Goal: Navigation & Orientation: Find specific page/section

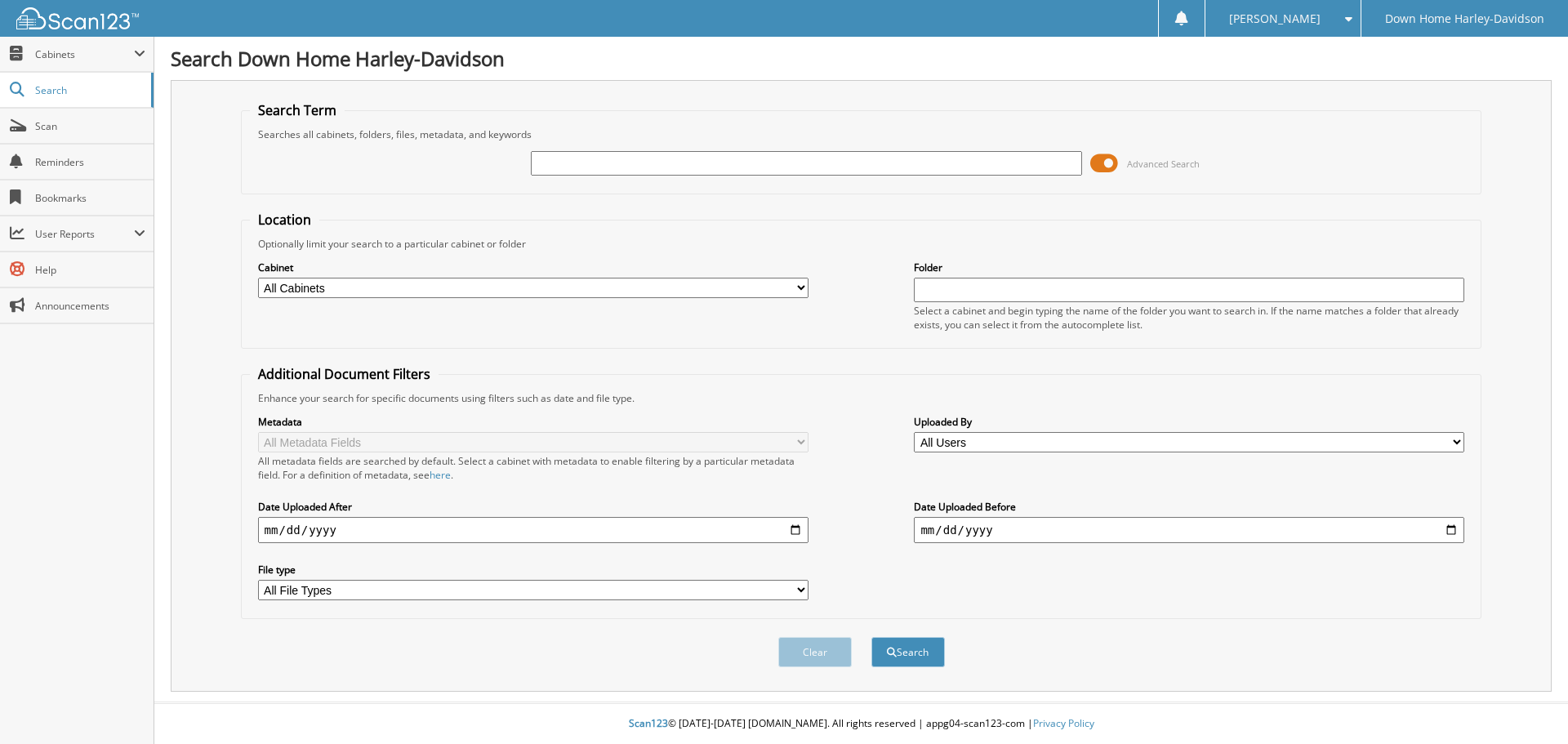
click at [541, 301] on div "Cabinet All Cabinets SERVICE HARD COPIES SERVICE RO STOCK VEHICLES WHOLESALES N…" at bounding box center [861, 295] width 1223 height 89
click at [545, 292] on select "All Cabinets SERVICE HARD COPIES SERVICE RO STOCK VEHICLES WHOLESALES Needs Fil…" at bounding box center [533, 288] width 551 height 21
click at [130, 46] on span "Cabinets" at bounding box center [76, 54] width 154 height 35
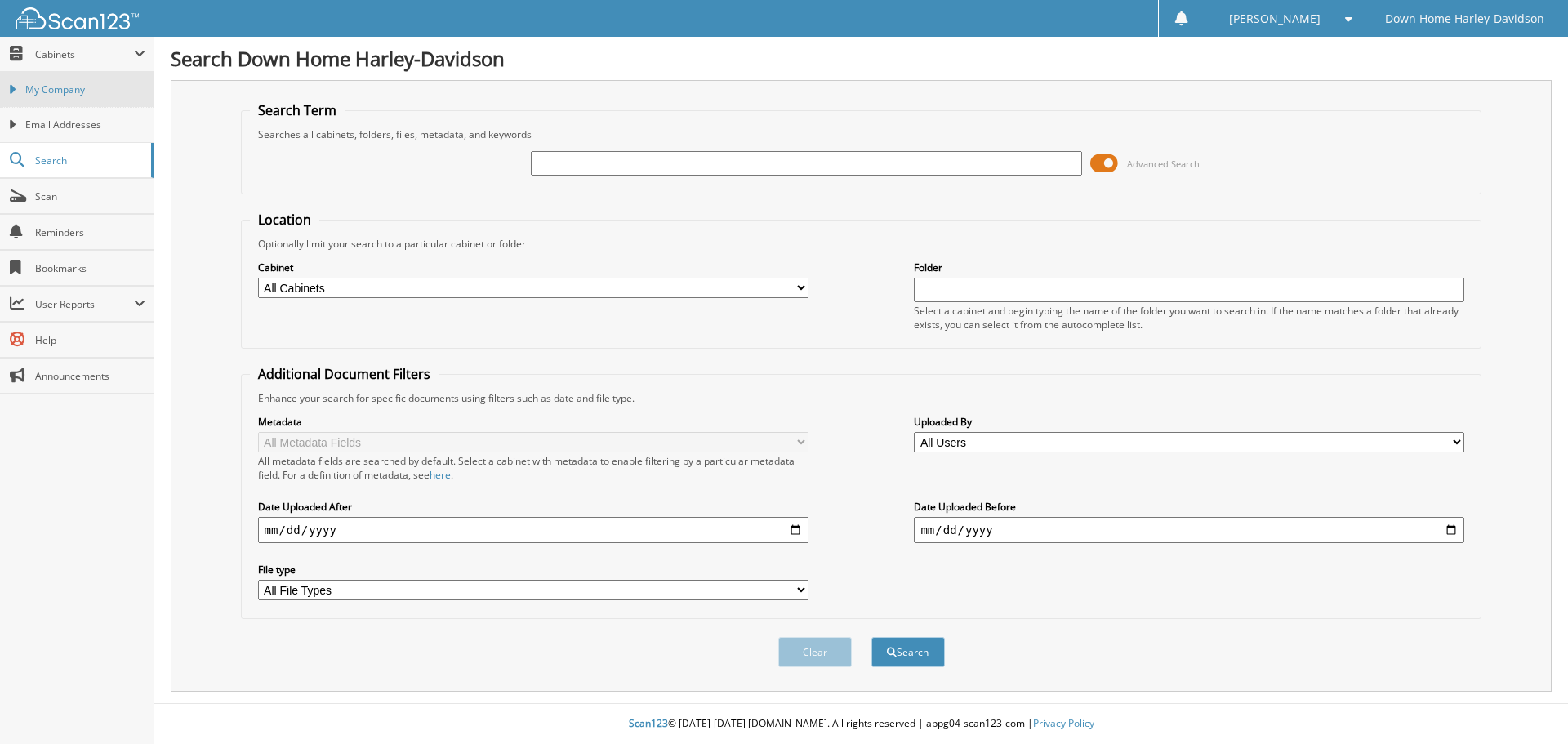
click at [99, 85] on span "My Company" at bounding box center [85, 90] width 120 height 15
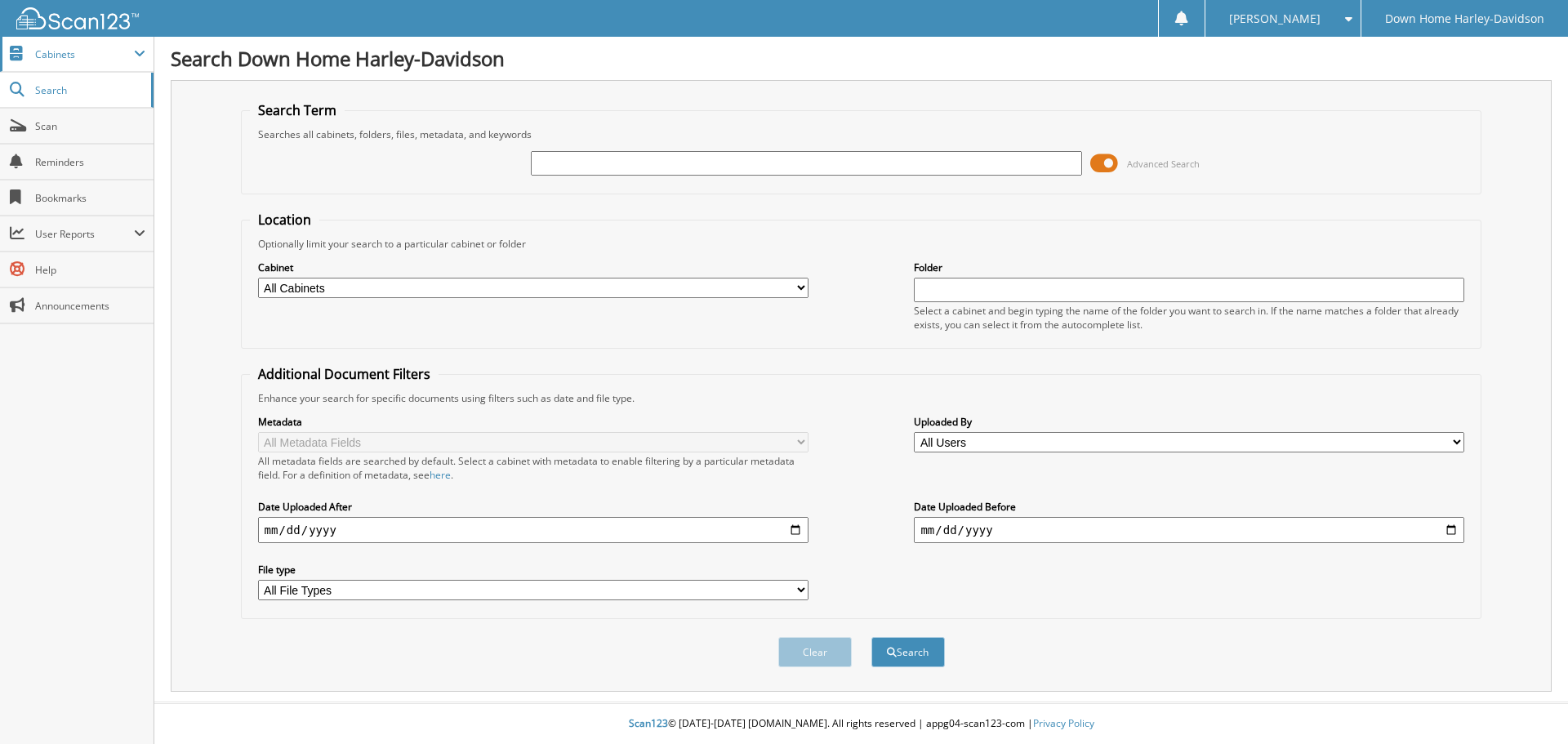
click at [62, 58] on span "Cabinets" at bounding box center [85, 54] width 99 height 14
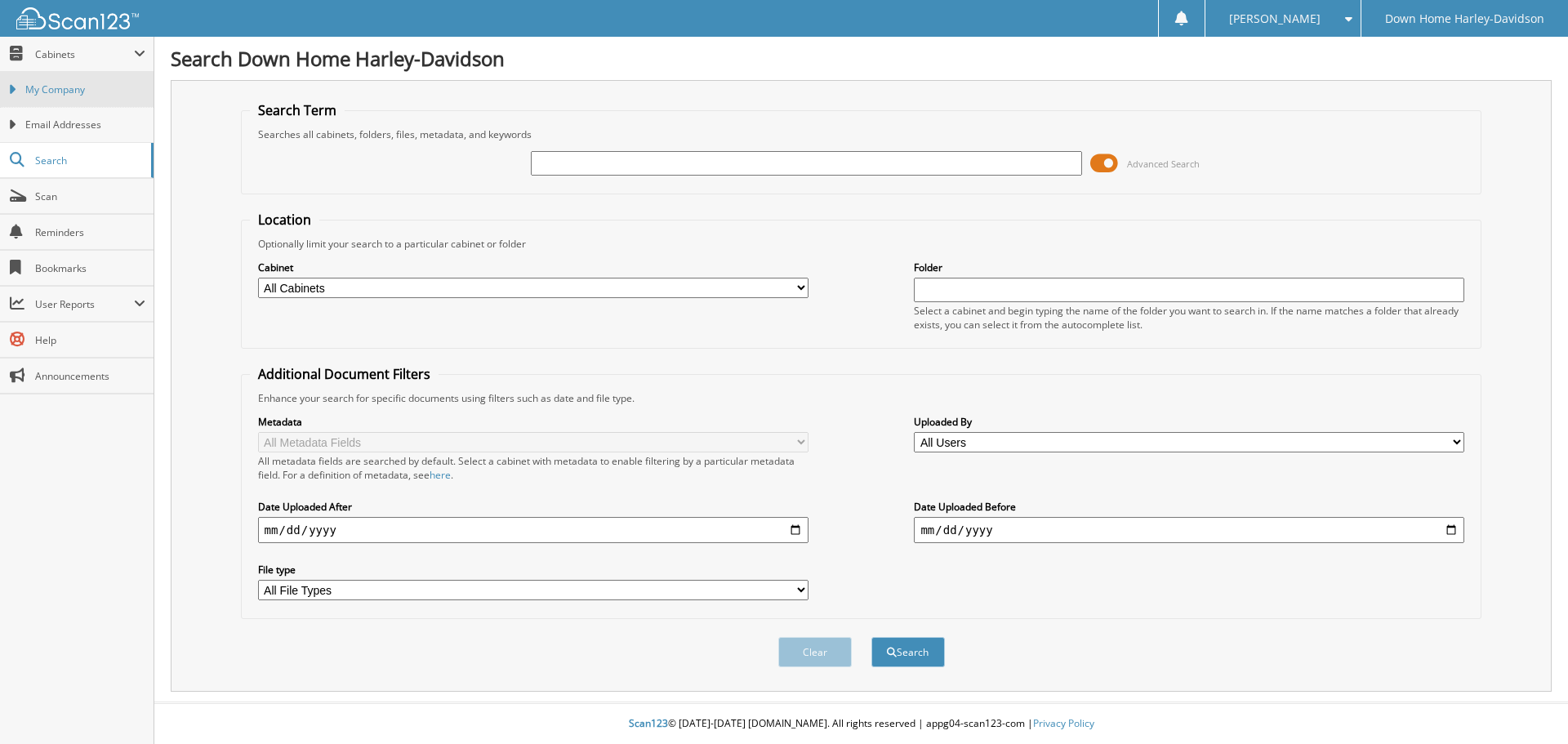
click at [62, 96] on span "My Company" at bounding box center [85, 90] width 120 height 15
